Goal: Information Seeking & Learning: Learn about a topic

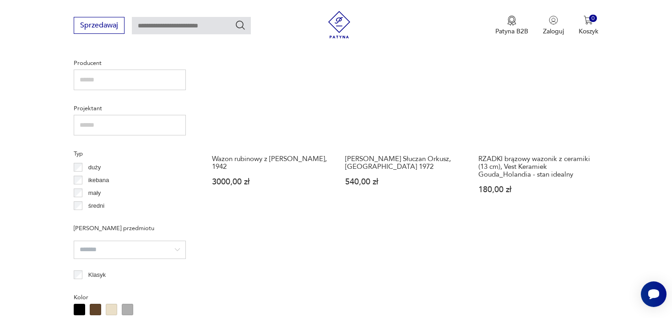
scroll to position [380, 0]
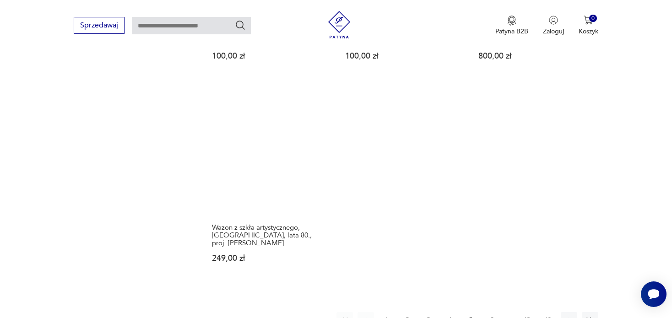
scroll to position [1341, 0]
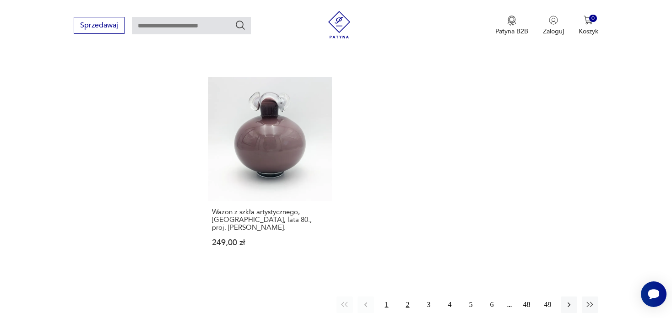
click at [408, 297] on button "2" at bounding box center [408, 305] width 16 height 16
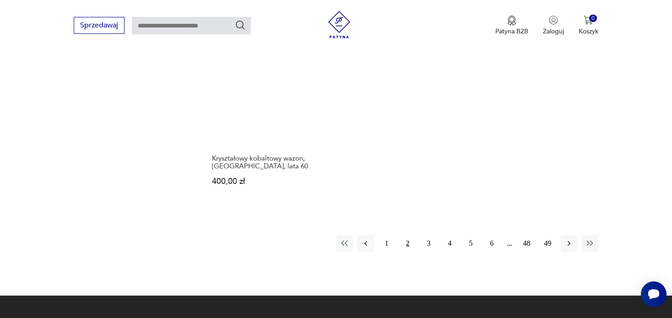
scroll to position [1479, 0]
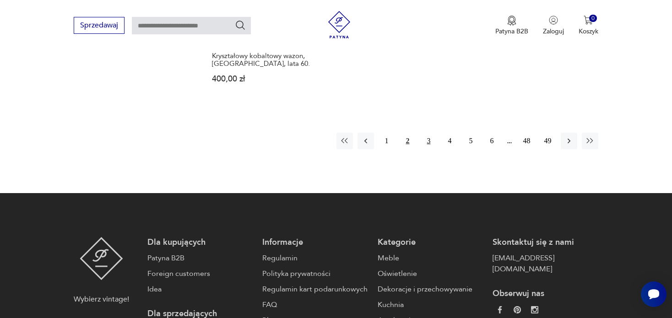
click at [426, 133] on button "3" at bounding box center [429, 141] width 16 height 16
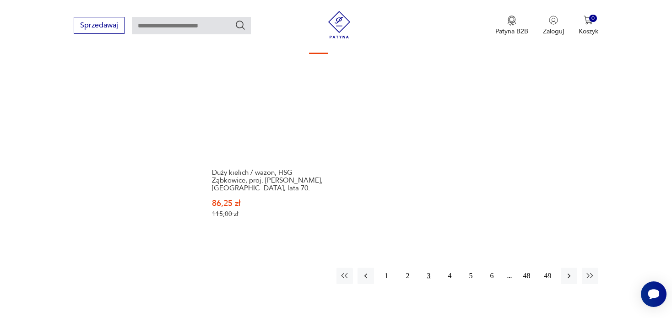
scroll to position [1479, 0]
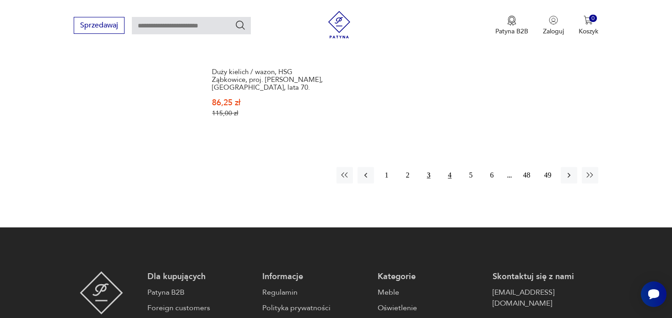
click at [447, 167] on button "4" at bounding box center [450, 175] width 16 height 16
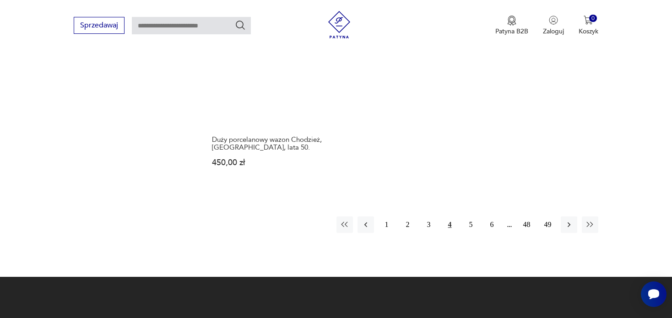
scroll to position [1552, 0]
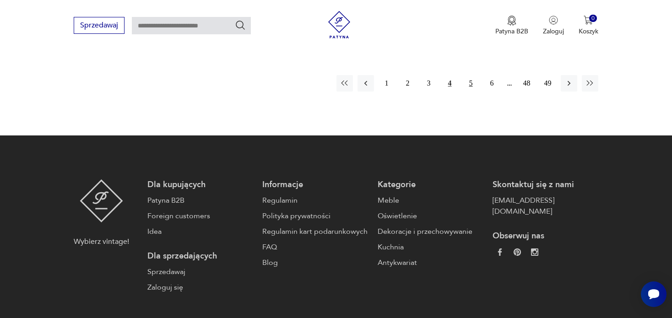
click at [469, 75] on button "5" at bounding box center [471, 83] width 16 height 16
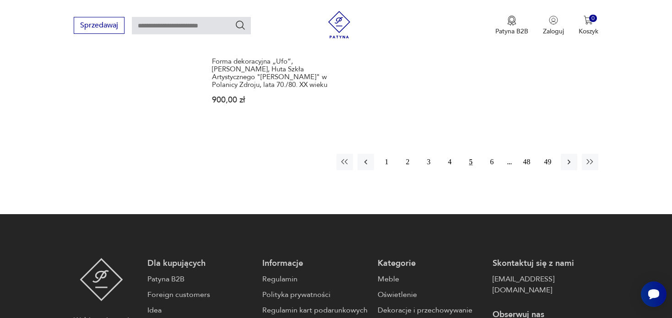
scroll to position [1525, 0]
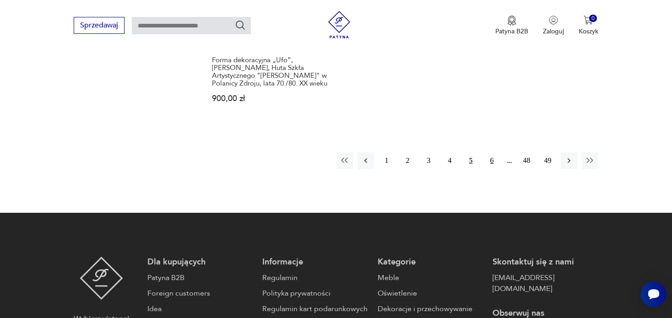
click at [496, 152] on button "6" at bounding box center [492, 160] width 16 height 16
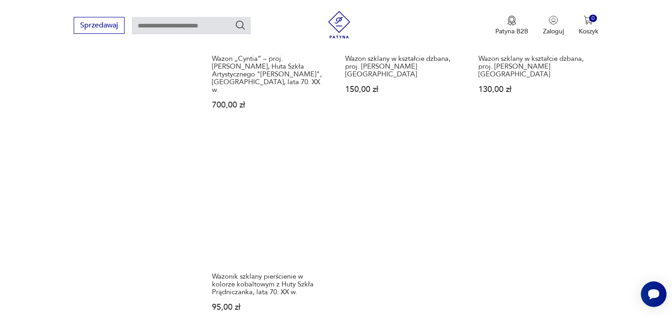
scroll to position [1571, 0]
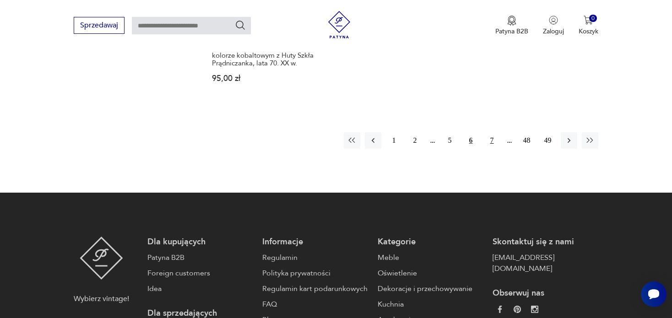
click at [494, 132] on button "7" at bounding box center [492, 140] width 16 height 16
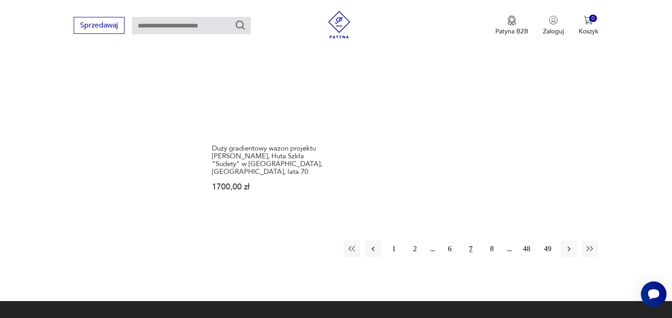
scroll to position [1525, 0]
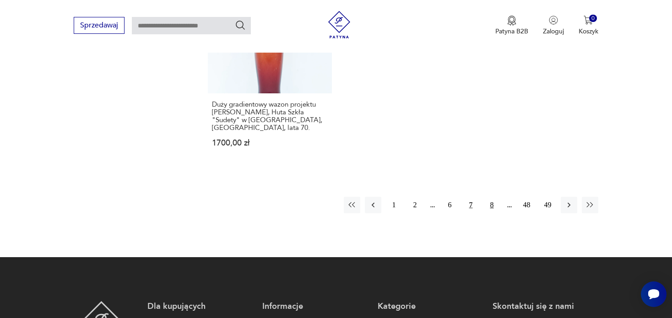
click at [490, 197] on button "8" at bounding box center [492, 205] width 16 height 16
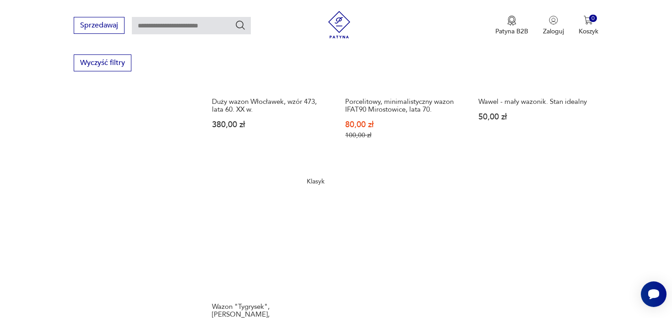
scroll to position [1021, 0]
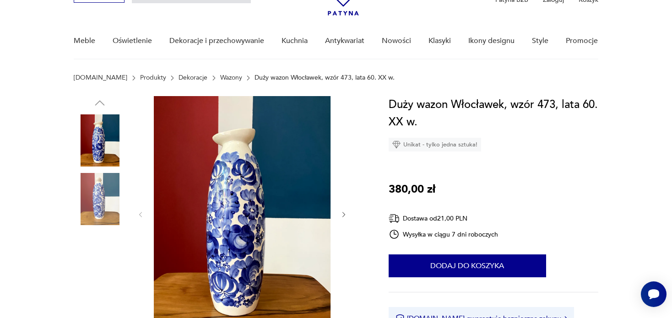
scroll to position [92, 0]
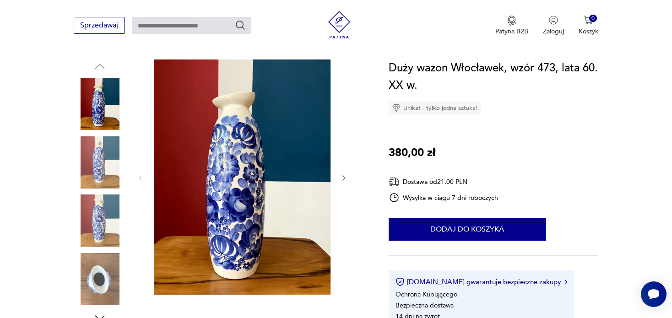
click at [92, 161] on img at bounding box center [100, 162] width 52 height 52
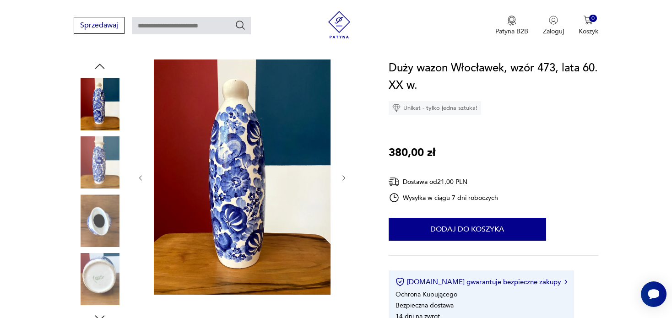
click at [344, 177] on icon "button" at bounding box center [344, 178] width 8 height 8
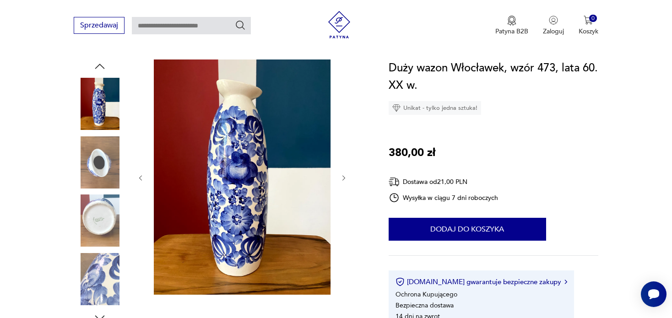
click at [344, 177] on icon "button" at bounding box center [344, 178] width 8 height 8
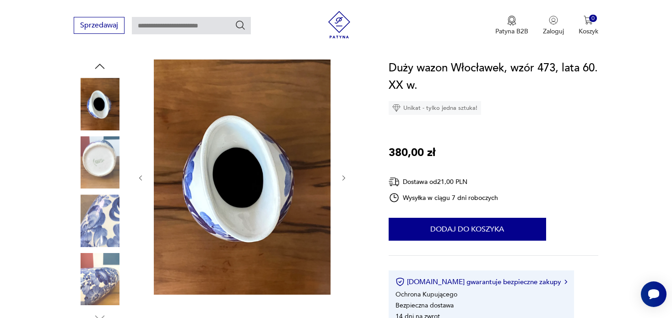
click at [344, 177] on icon "button" at bounding box center [344, 178] width 8 height 8
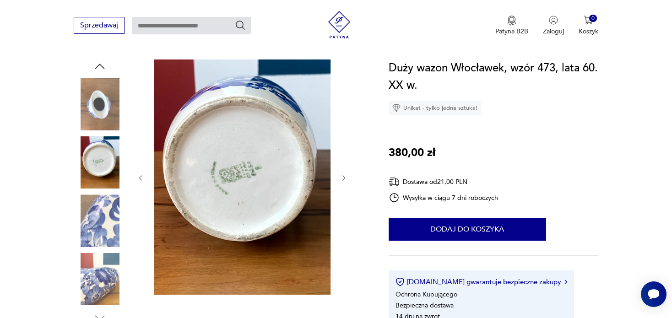
click at [344, 177] on icon "button" at bounding box center [344, 178] width 8 height 8
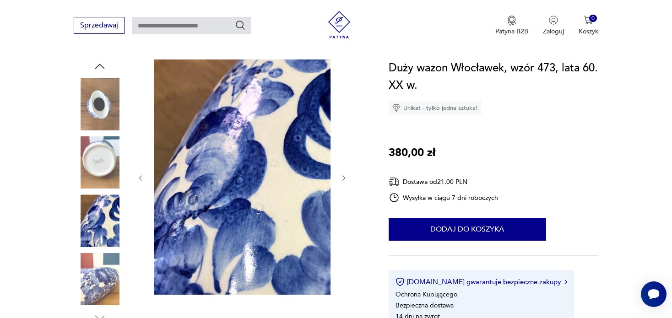
click at [344, 177] on icon "button" at bounding box center [344, 178] width 8 height 8
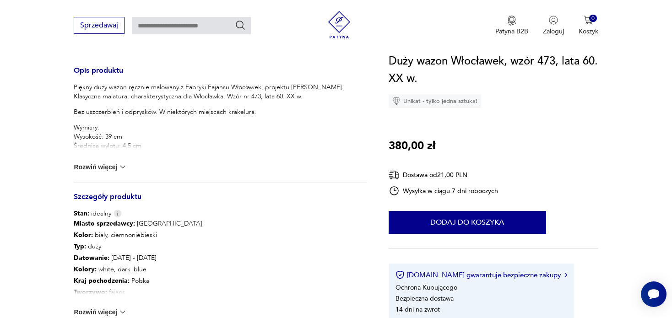
scroll to position [412, 0]
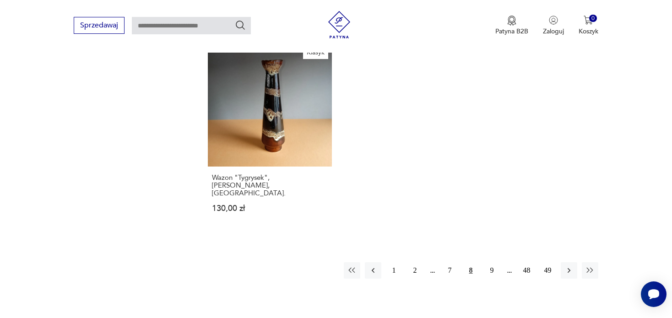
scroll to position [1427, 0]
click at [490, 261] on button "9" at bounding box center [492, 269] width 16 height 16
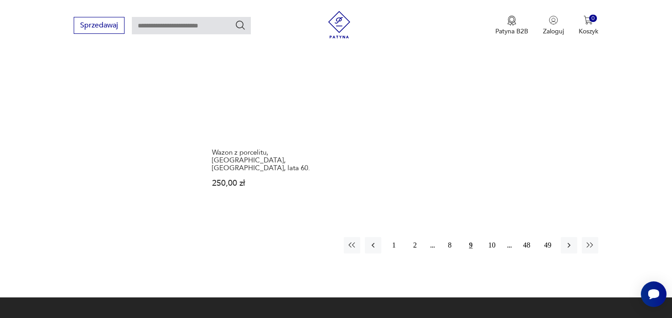
scroll to position [1433, 0]
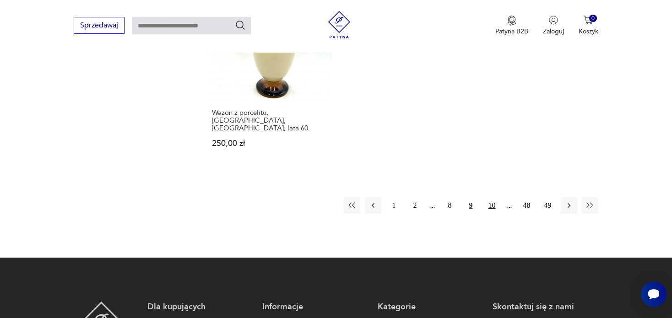
click at [490, 197] on button "10" at bounding box center [492, 205] width 16 height 16
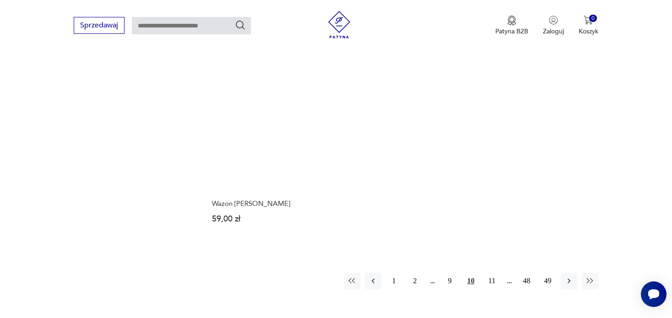
scroll to position [1433, 0]
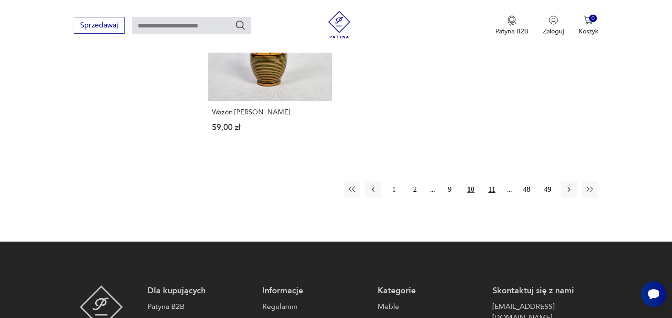
click at [494, 181] on button "11" at bounding box center [492, 189] width 16 height 16
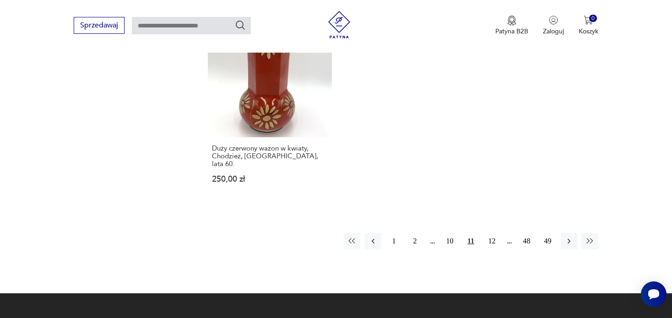
scroll to position [1433, 0]
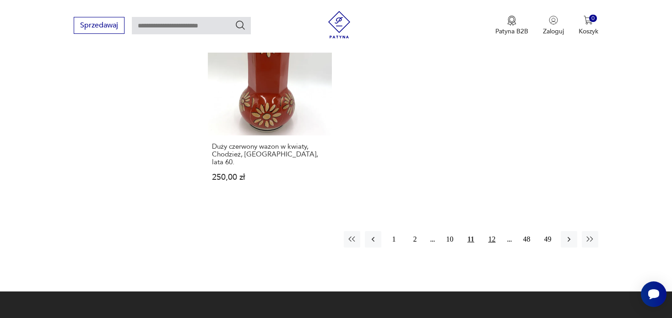
click at [490, 231] on button "12" at bounding box center [492, 239] width 16 height 16
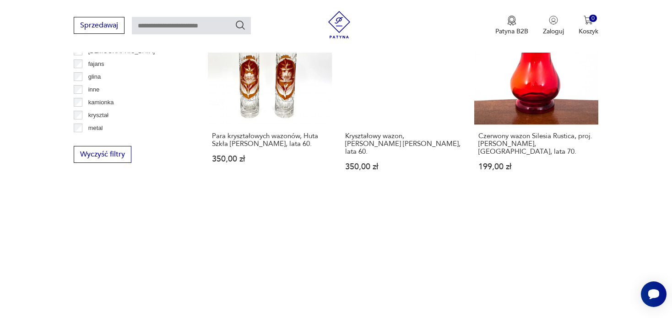
scroll to position [1433, 0]
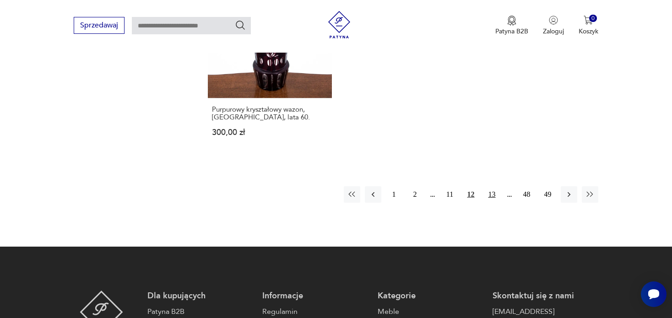
click at [490, 186] on button "13" at bounding box center [492, 194] width 16 height 16
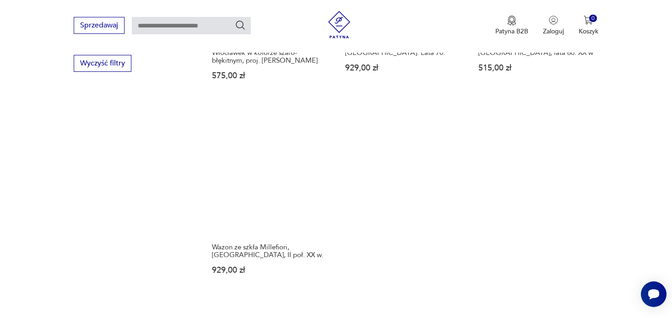
scroll to position [1433, 0]
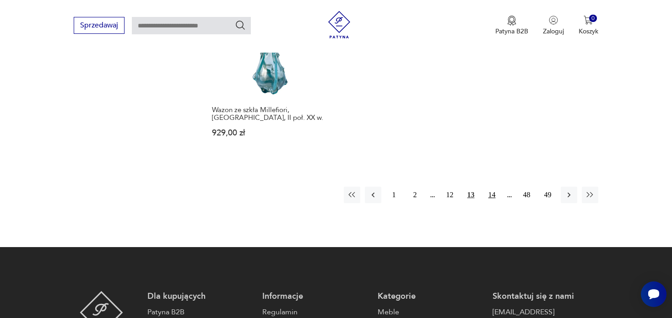
click at [493, 187] on button "14" at bounding box center [492, 195] width 16 height 16
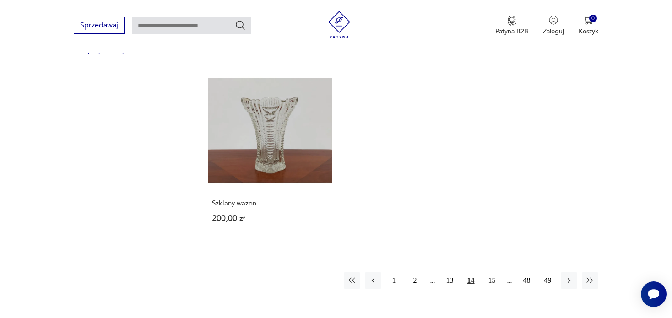
scroll to position [1342, 0]
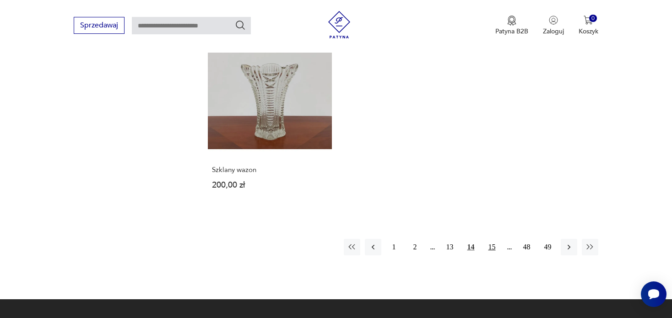
click at [491, 239] on button "15" at bounding box center [492, 247] width 16 height 16
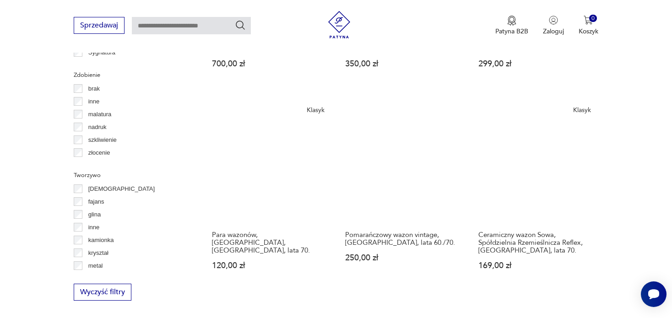
scroll to position [1296, 0]
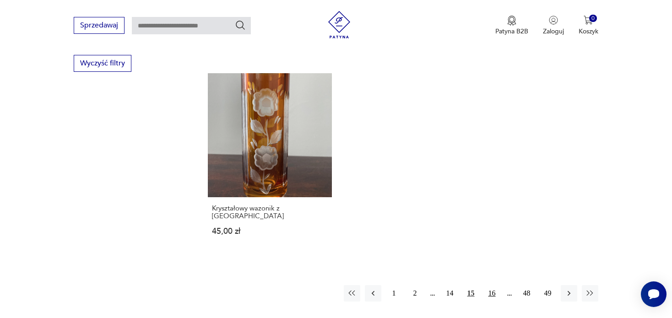
click at [490, 285] on button "16" at bounding box center [492, 293] width 16 height 16
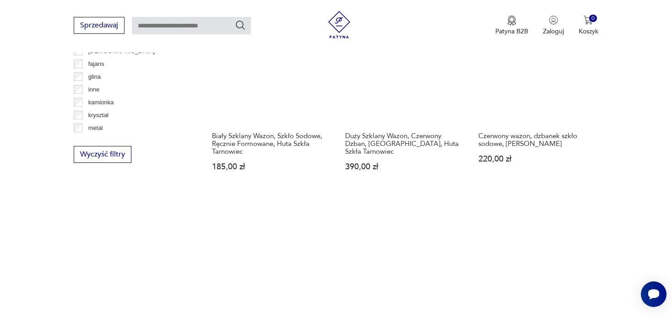
scroll to position [1388, 0]
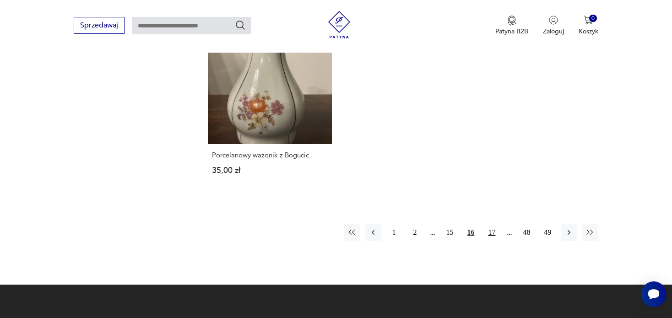
click at [490, 224] on button "17" at bounding box center [492, 232] width 16 height 16
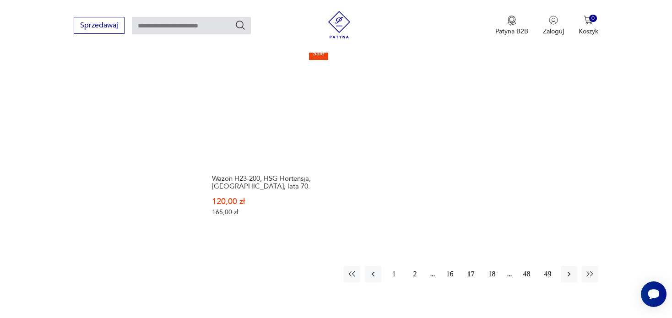
scroll to position [1433, 0]
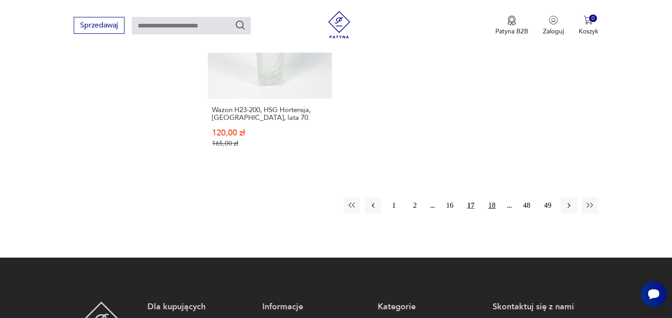
click at [490, 197] on button "18" at bounding box center [492, 205] width 16 height 16
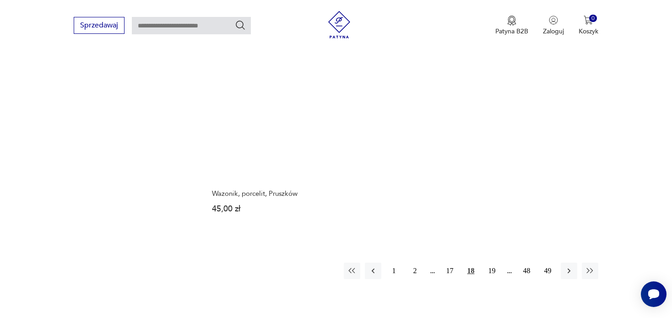
scroll to position [1342, 0]
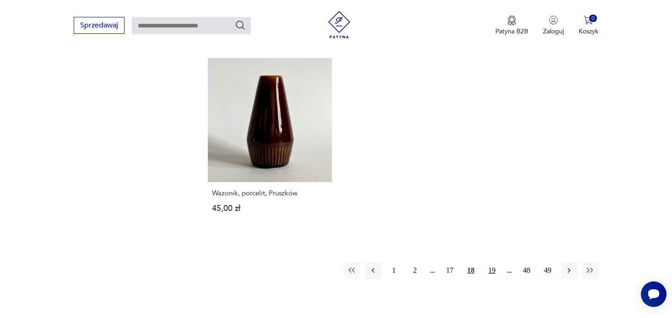
click at [489, 262] on button "19" at bounding box center [492, 270] width 16 height 16
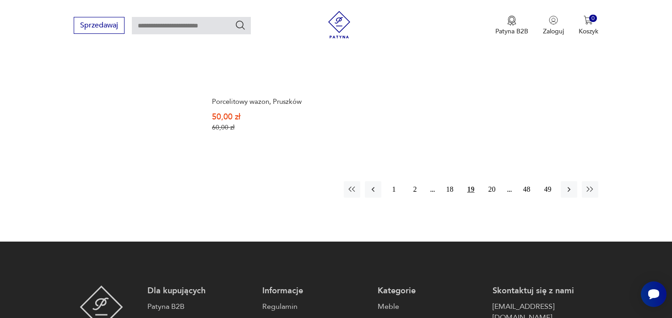
scroll to position [1433, 0]
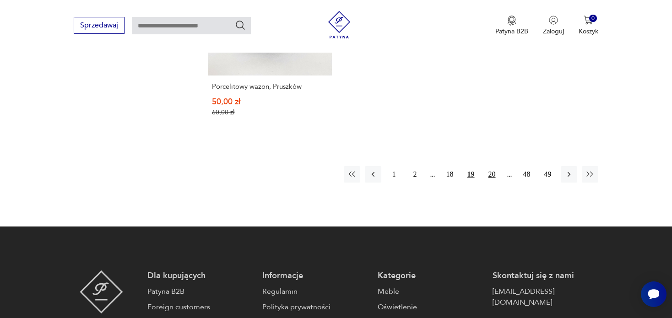
click at [490, 174] on button "20" at bounding box center [492, 174] width 16 height 16
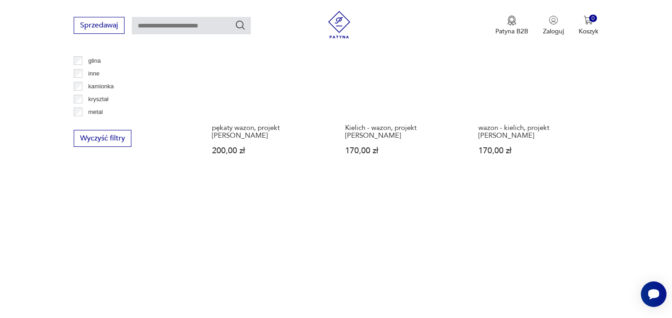
scroll to position [1342, 0]
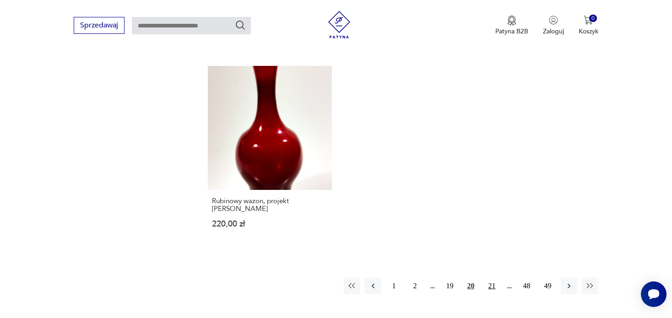
click at [491, 278] on button "21" at bounding box center [492, 286] width 16 height 16
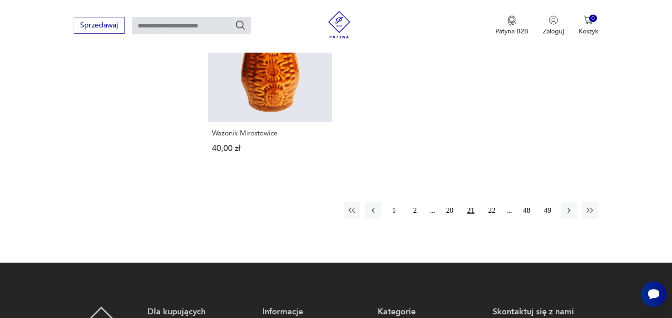
scroll to position [1433, 0]
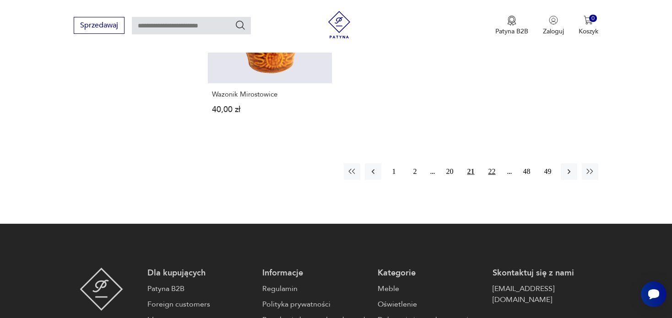
click at [491, 163] on button "22" at bounding box center [492, 171] width 16 height 16
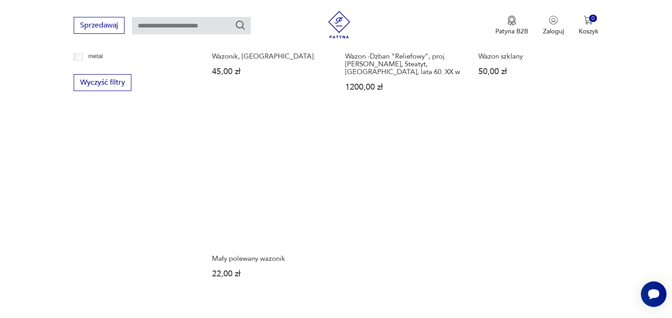
scroll to position [1305, 0]
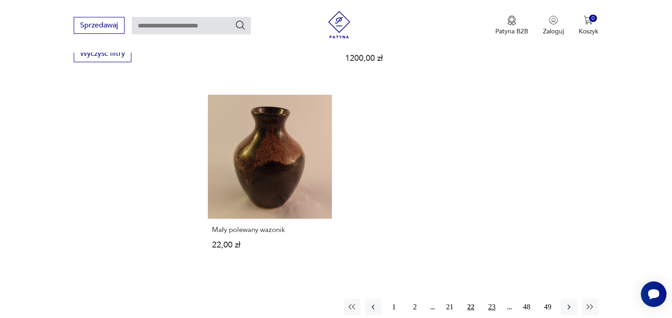
click at [490, 299] on button "23" at bounding box center [492, 307] width 16 height 16
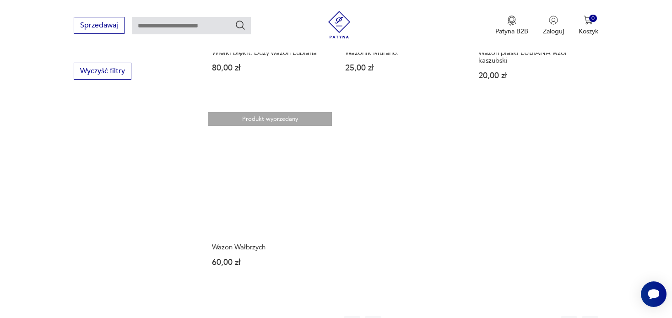
scroll to position [1296, 0]
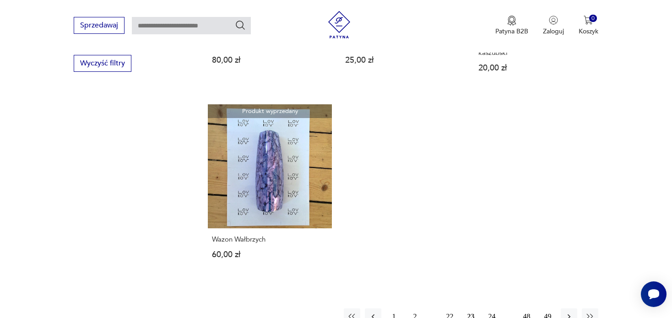
click at [492, 309] on button "24" at bounding box center [492, 317] width 16 height 16
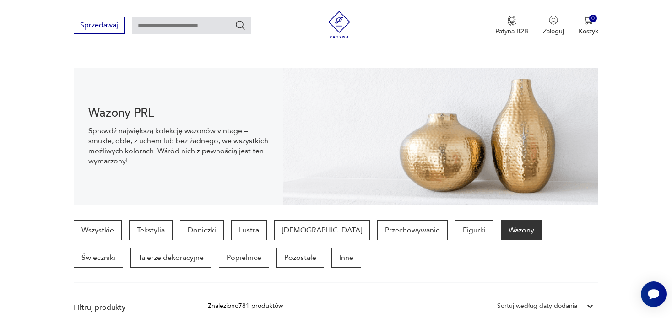
scroll to position [60, 0]
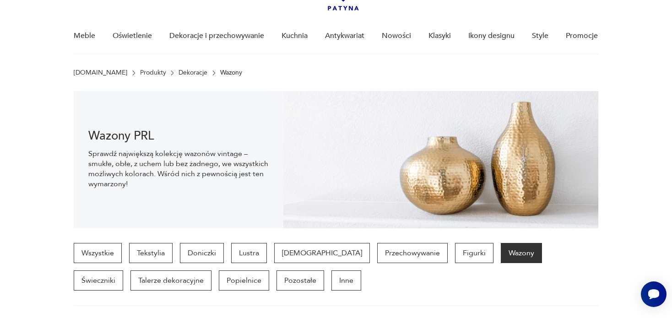
click at [179, 73] on link "Dekoracje" at bounding box center [193, 72] width 29 height 7
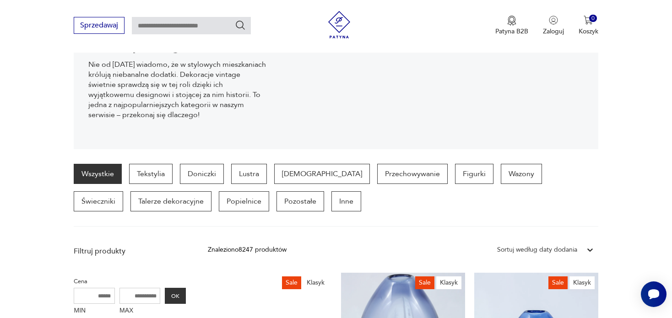
scroll to position [182, 0]
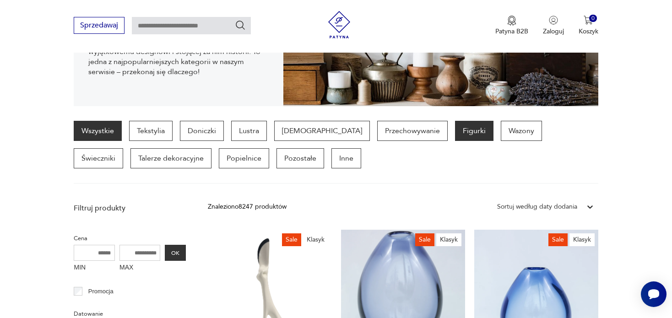
click at [455, 134] on p "Figurki" at bounding box center [474, 131] width 38 height 20
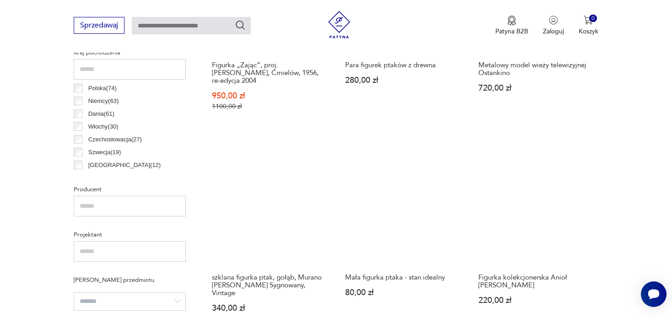
scroll to position [334, 0]
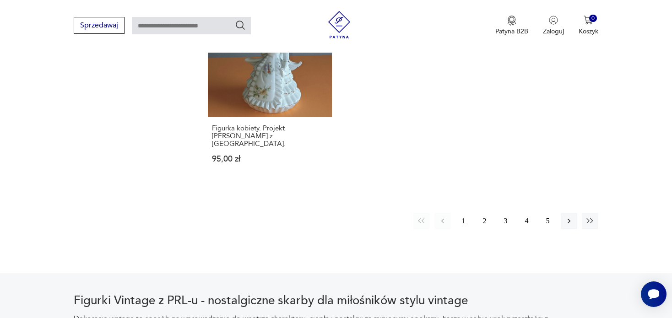
scroll to position [1479, 0]
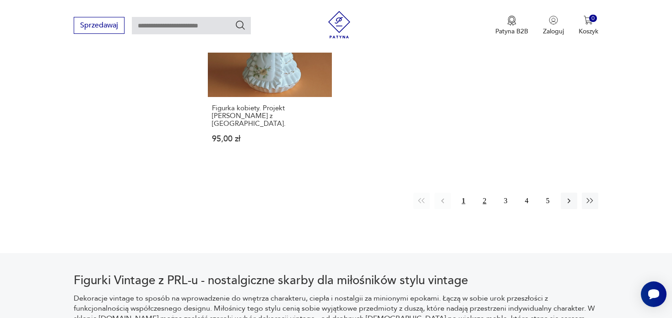
click at [485, 193] on button "2" at bounding box center [485, 201] width 16 height 16
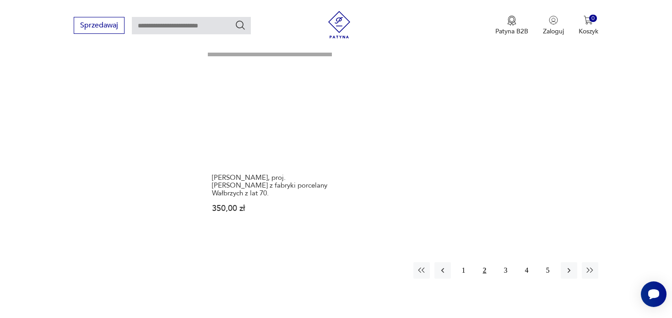
scroll to position [1387, 0]
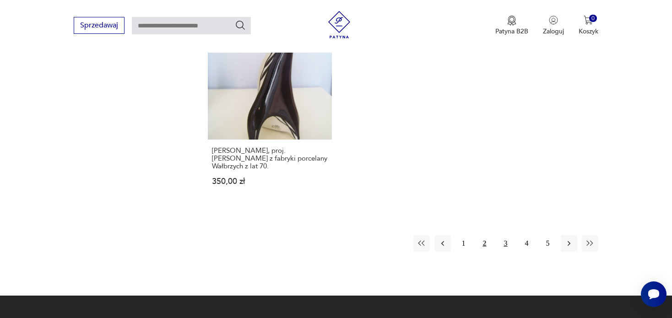
click at [506, 241] on button "3" at bounding box center [506, 243] width 16 height 16
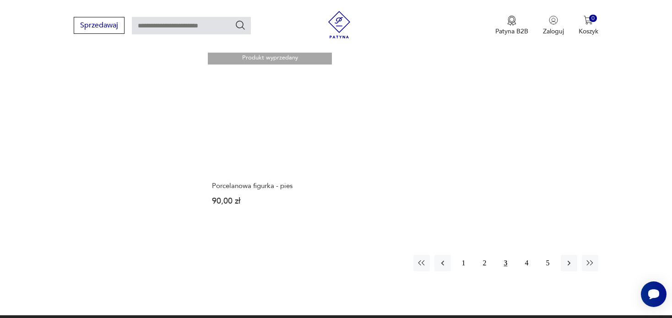
scroll to position [1342, 0]
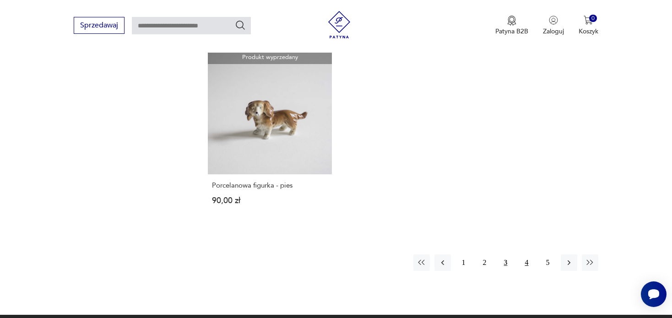
click at [528, 262] on button "4" at bounding box center [527, 263] width 16 height 16
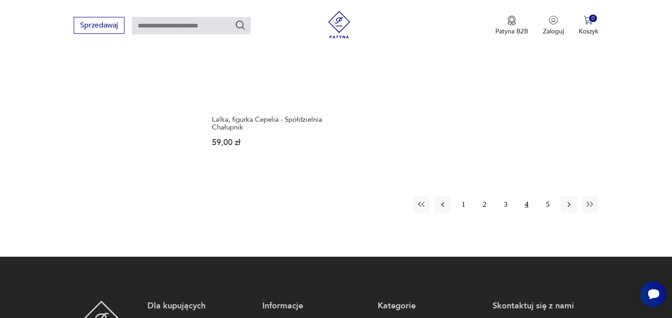
scroll to position [1433, 0]
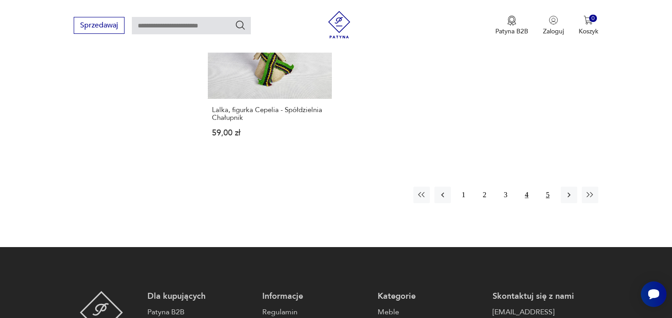
click at [548, 187] on button "5" at bounding box center [548, 195] width 16 height 16
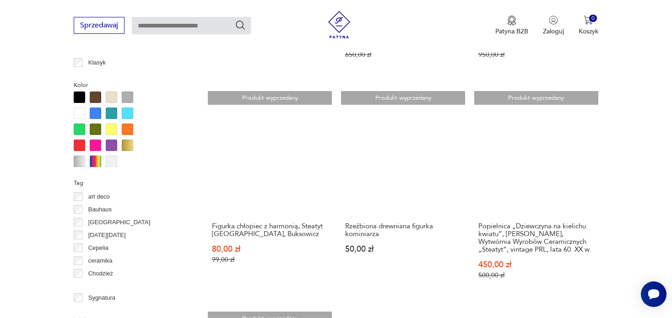
scroll to position [975, 0]
